Goal: Task Accomplishment & Management: Manage account settings

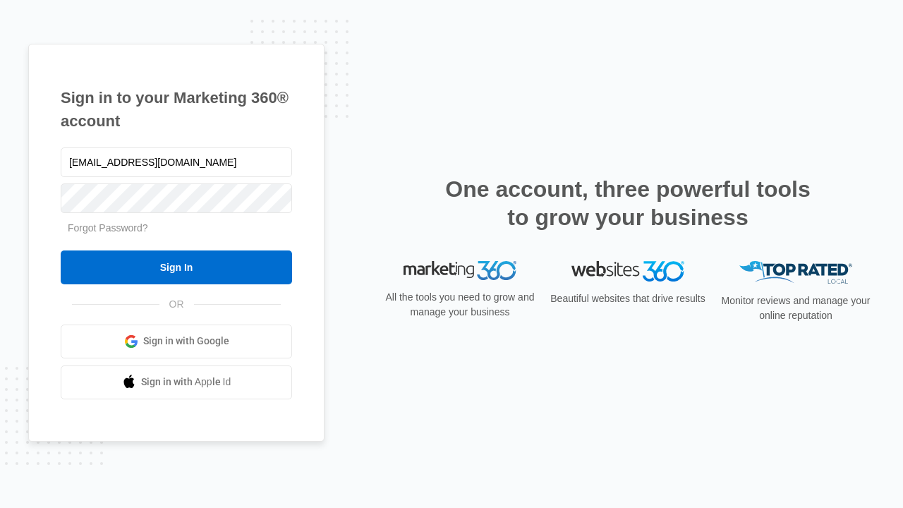
type input "[EMAIL_ADDRESS][DOMAIN_NAME]"
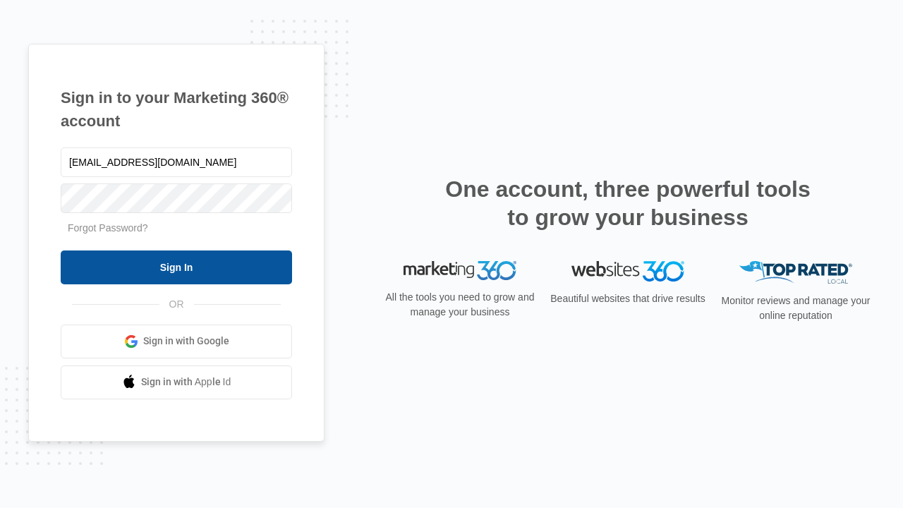
click at [176, 267] on input "Sign In" at bounding box center [176, 267] width 231 height 34
